Goal: Task Accomplishment & Management: Manage account settings

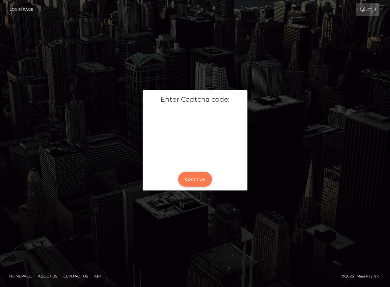
click at [200, 180] on button "Continue" at bounding box center [195, 179] width 34 height 15
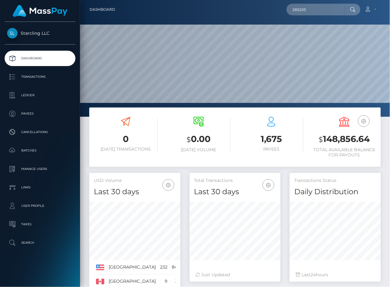
scroll to position [109, 91]
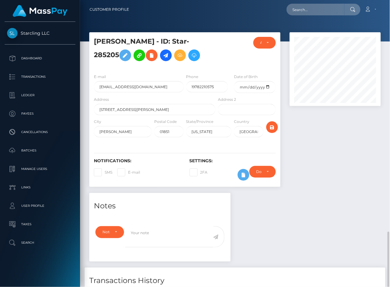
scroll to position [138, 0]
